Goal: Find specific page/section: Find specific page/section

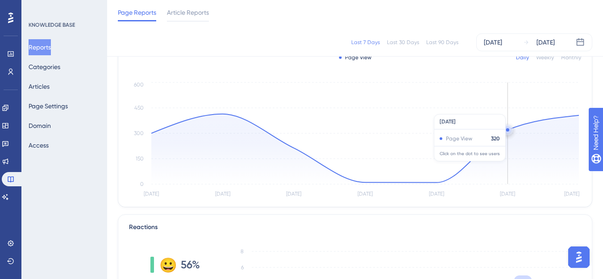
scroll to position [45, 0]
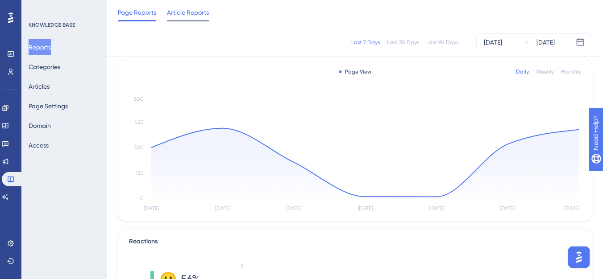
click at [173, 13] on span "Article Reports" at bounding box center [188, 12] width 42 height 11
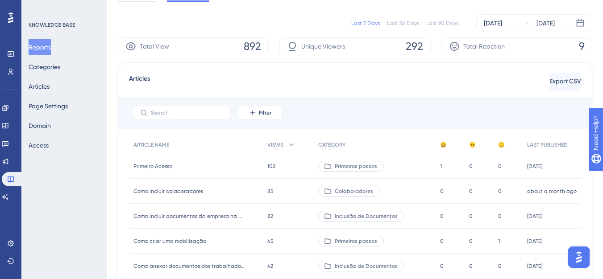
scroll to position [89, 0]
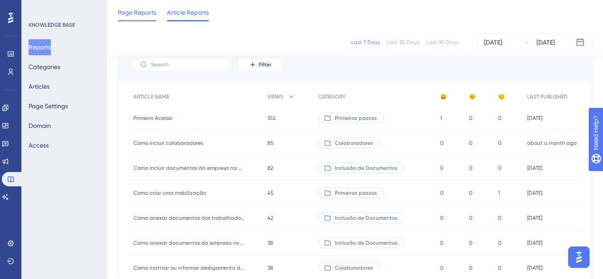
click at [145, 19] on div "Page Reports" at bounding box center [137, 14] width 38 height 14
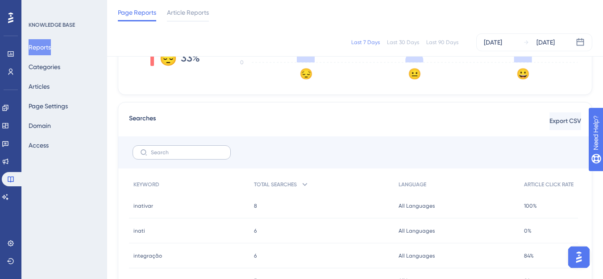
scroll to position [223, 0]
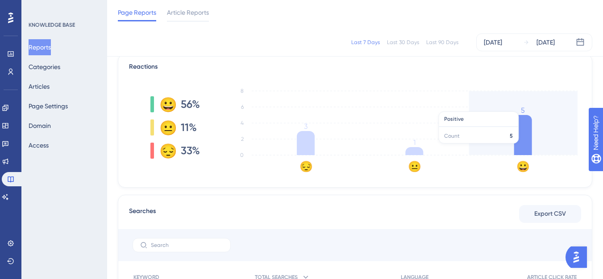
scroll to position [316, 0]
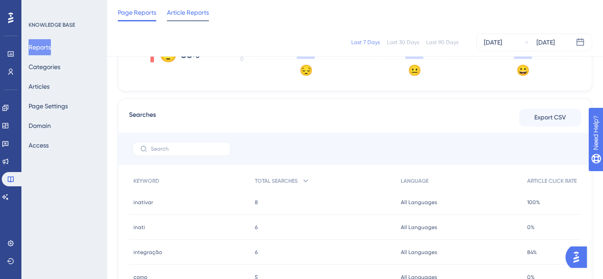
click at [187, 17] on span "Article Reports" at bounding box center [188, 12] width 42 height 11
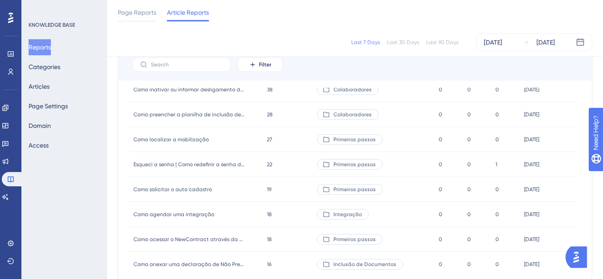
scroll to position [134, 0]
